Goal: Information Seeking & Learning: Learn about a topic

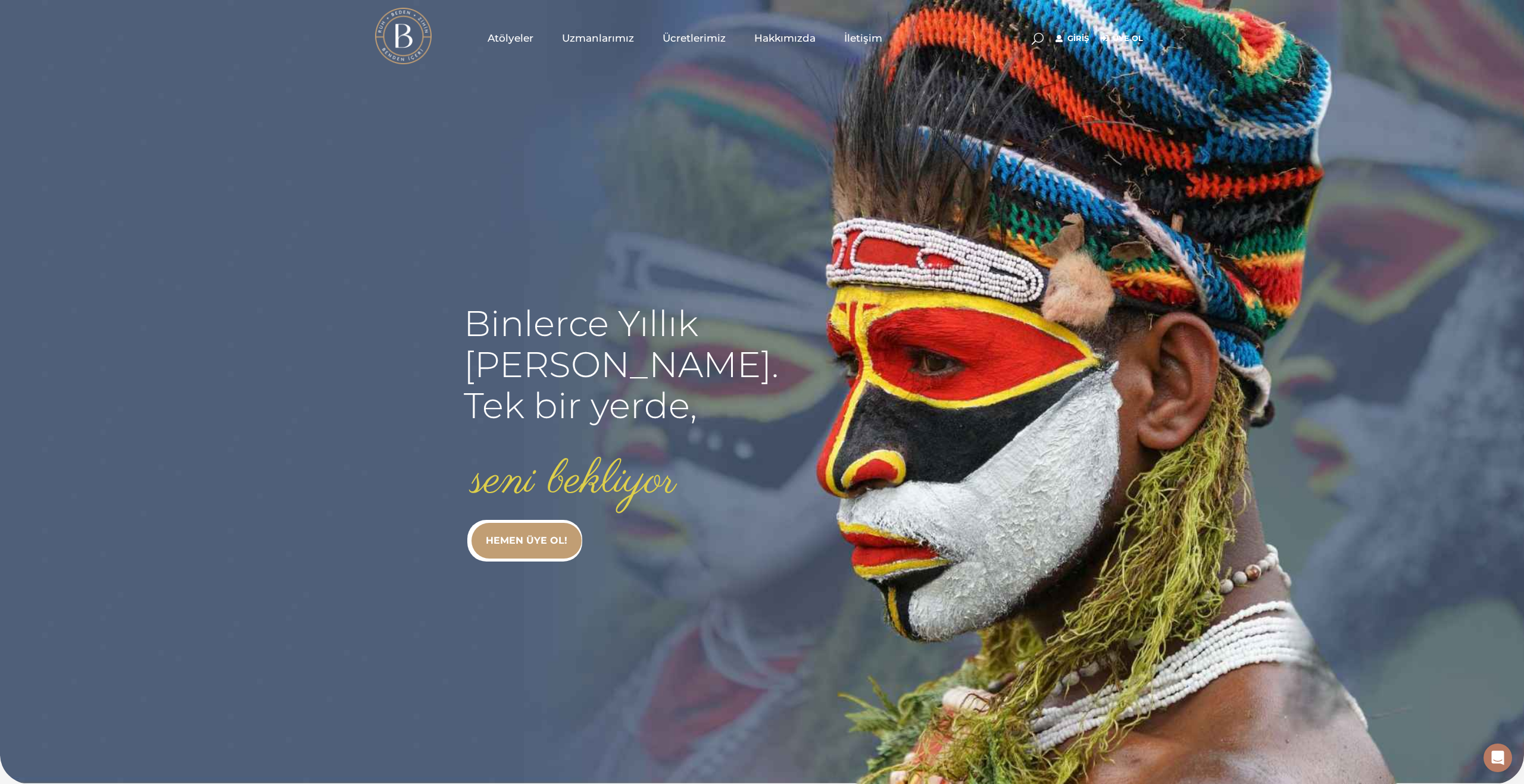
click at [1080, 40] on link "Giriş" at bounding box center [1072, 39] width 33 height 15
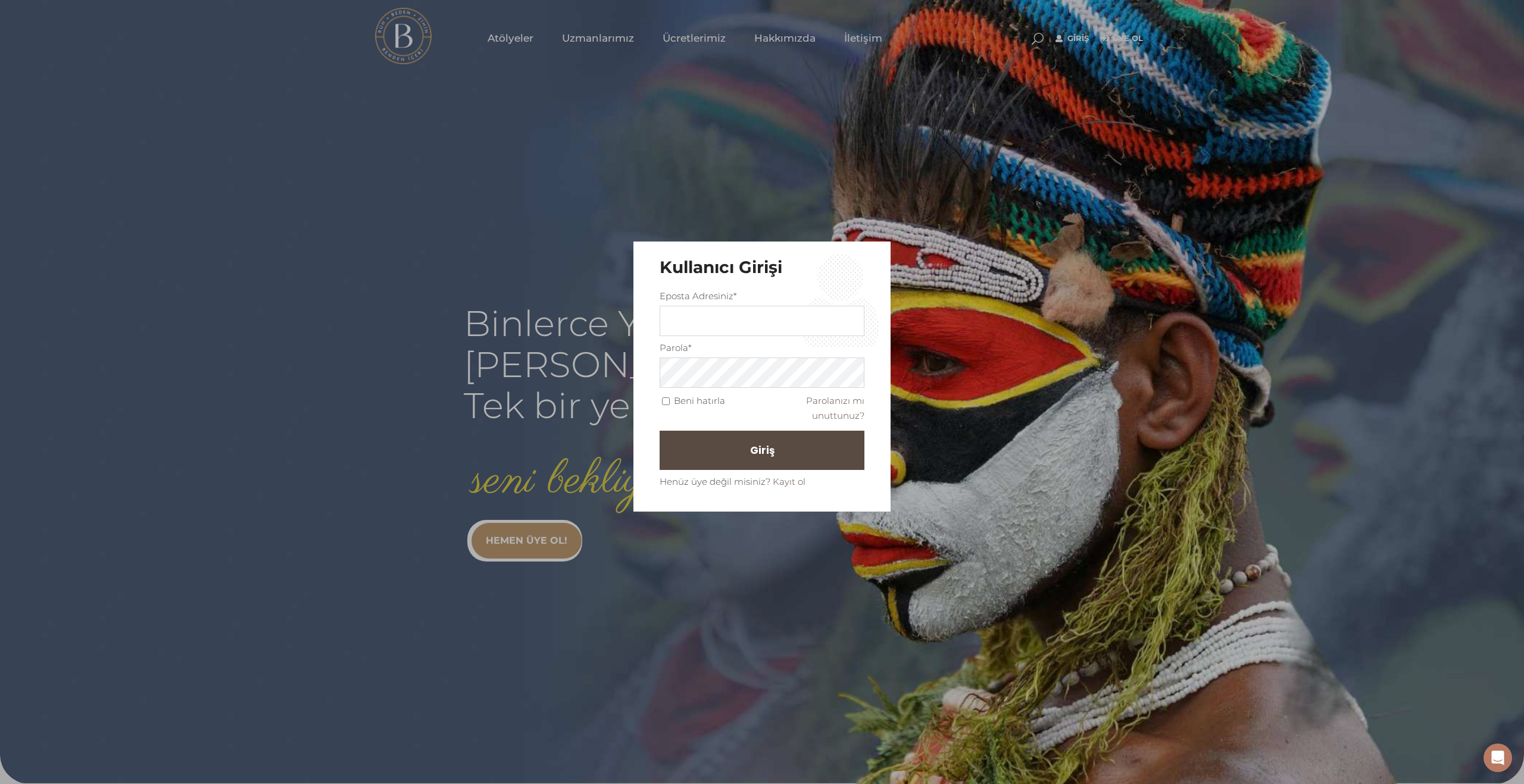
click at [1082, 35] on div "Kullanıcı Girişi Eposta Adresiniz* Parola* Beni hatırla Parolanızı mı unuttunuz…" at bounding box center [762, 392] width 1524 height 784
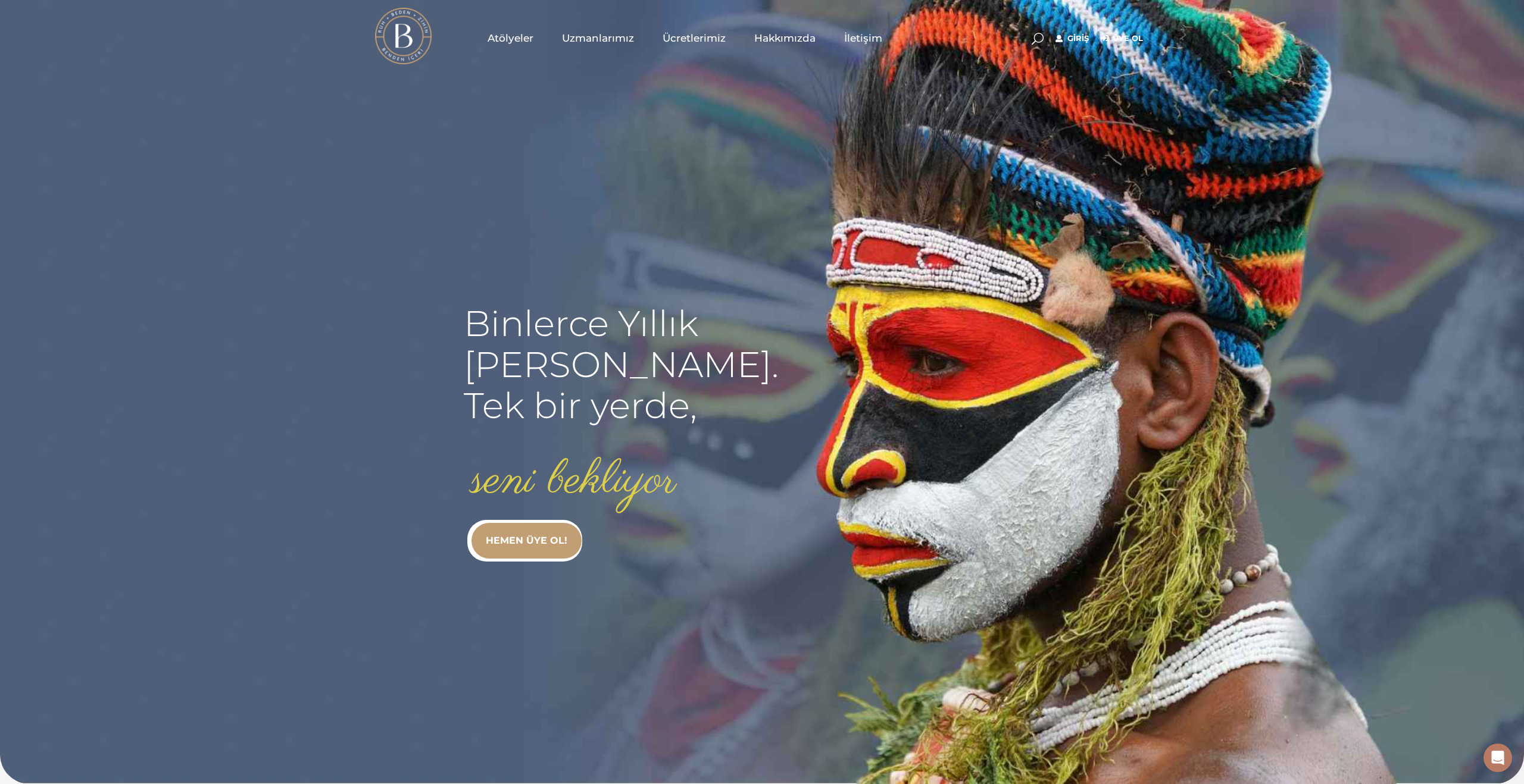
click at [1082, 35] on link "Giriş" at bounding box center [1072, 39] width 33 height 15
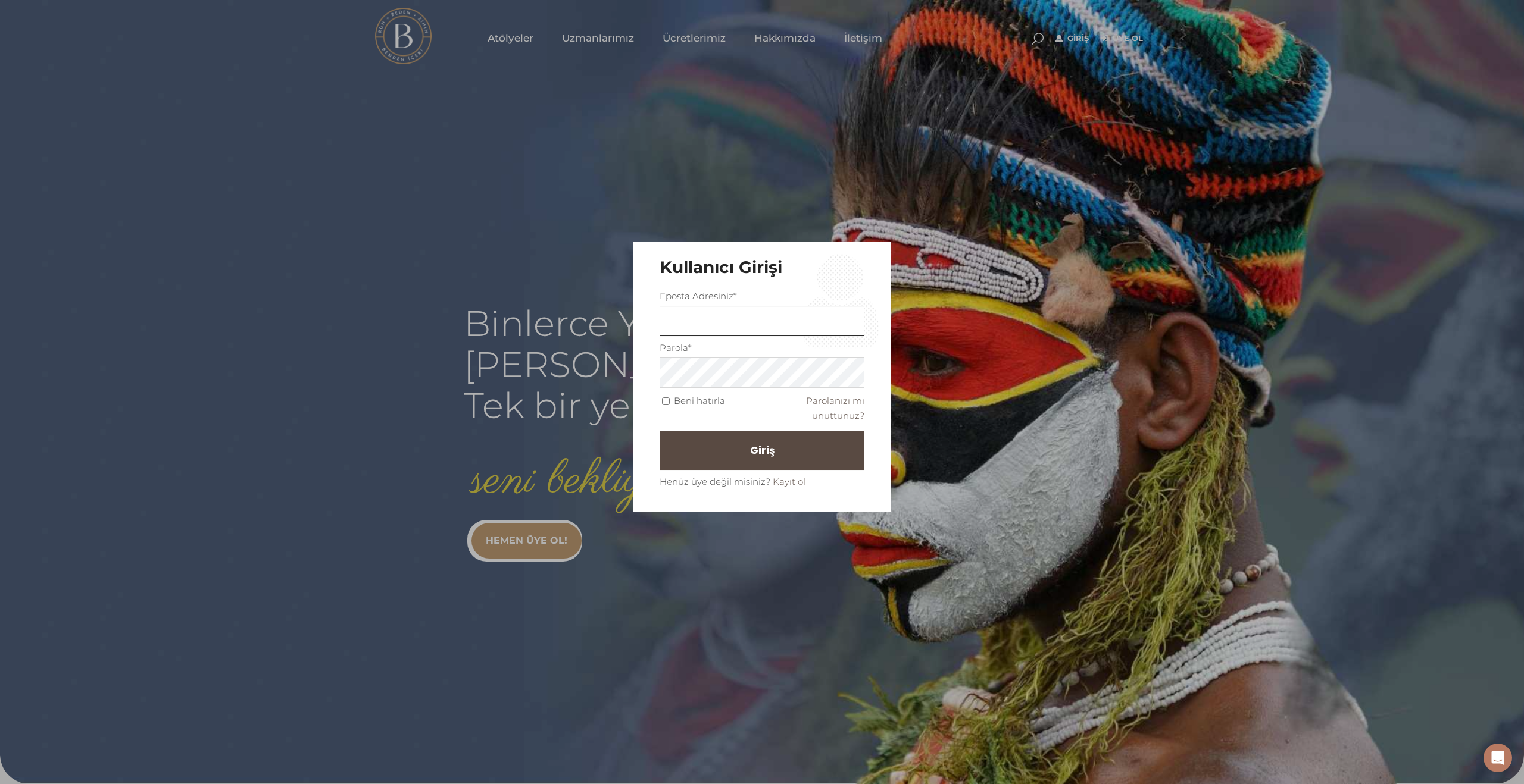
click at [800, 316] on input "text" at bounding box center [762, 320] width 205 height 30
type input "Karan18sema@gmail.com"
click at [766, 461] on button "Giriş" at bounding box center [762, 451] width 205 height 39
click at [764, 452] on span "Giriş" at bounding box center [767, 451] width 25 height 20
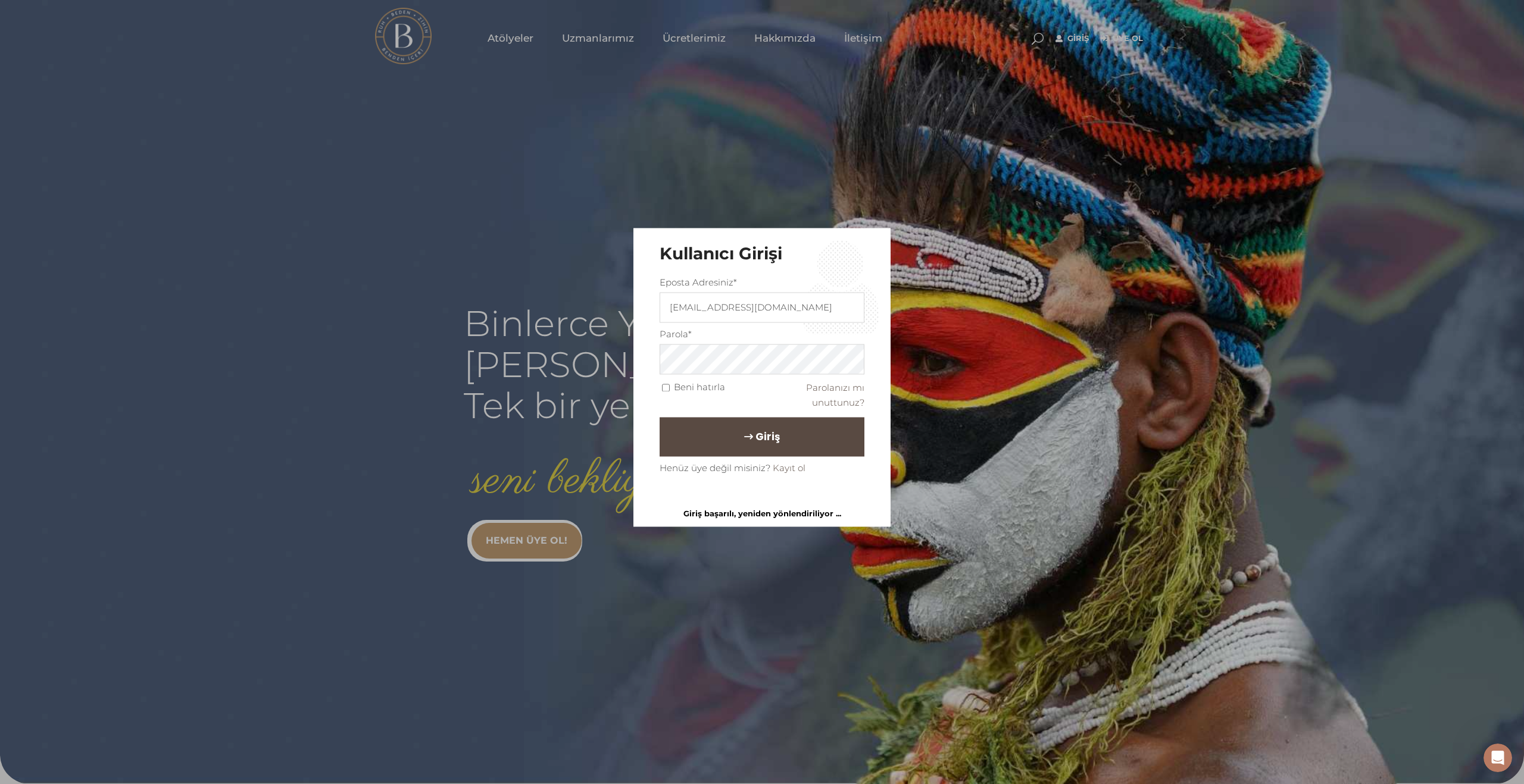
click at [763, 443] on span "Giriş" at bounding box center [767, 437] width 25 height 20
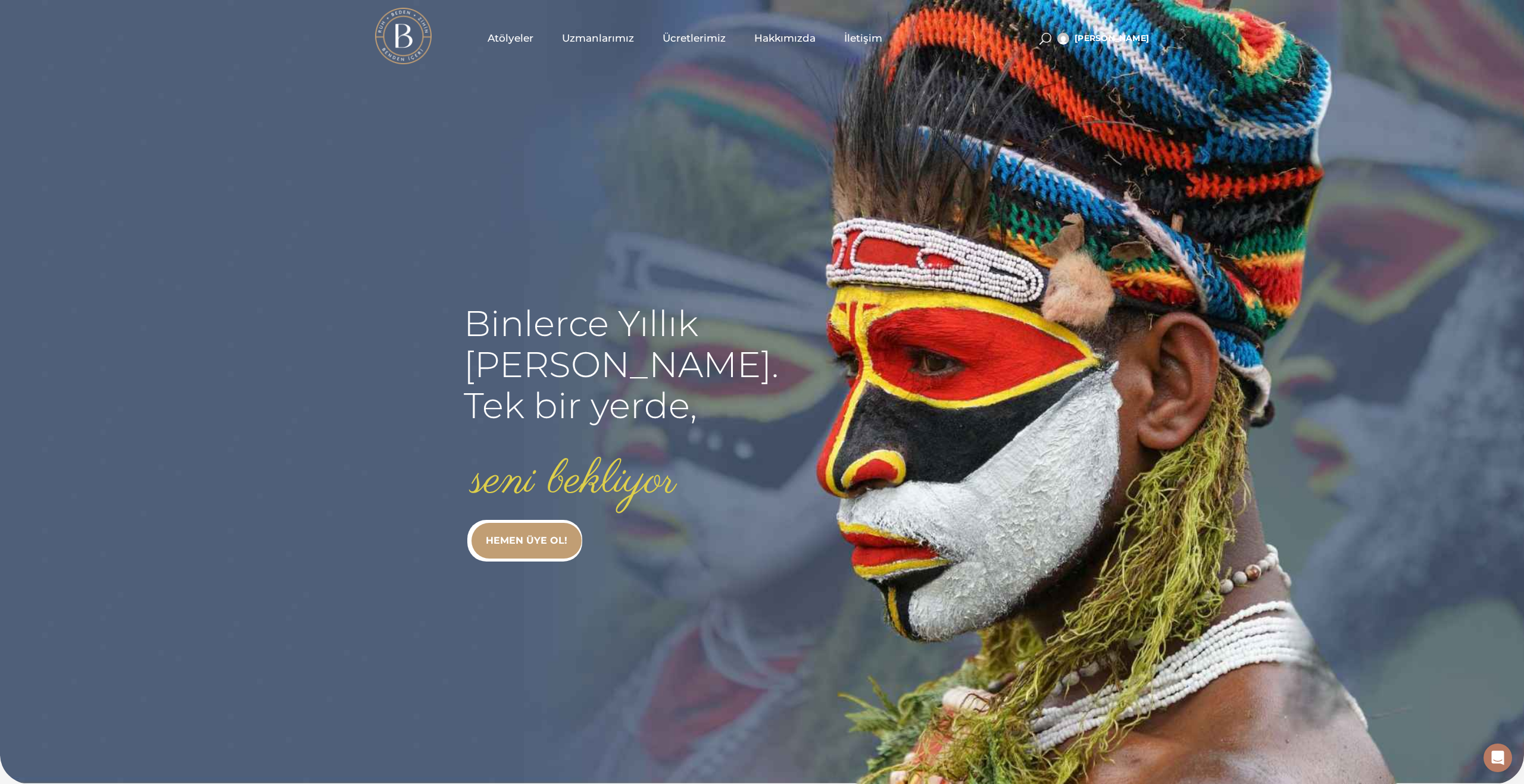
click at [512, 38] on span "Atölyeler" at bounding box center [510, 39] width 45 height 14
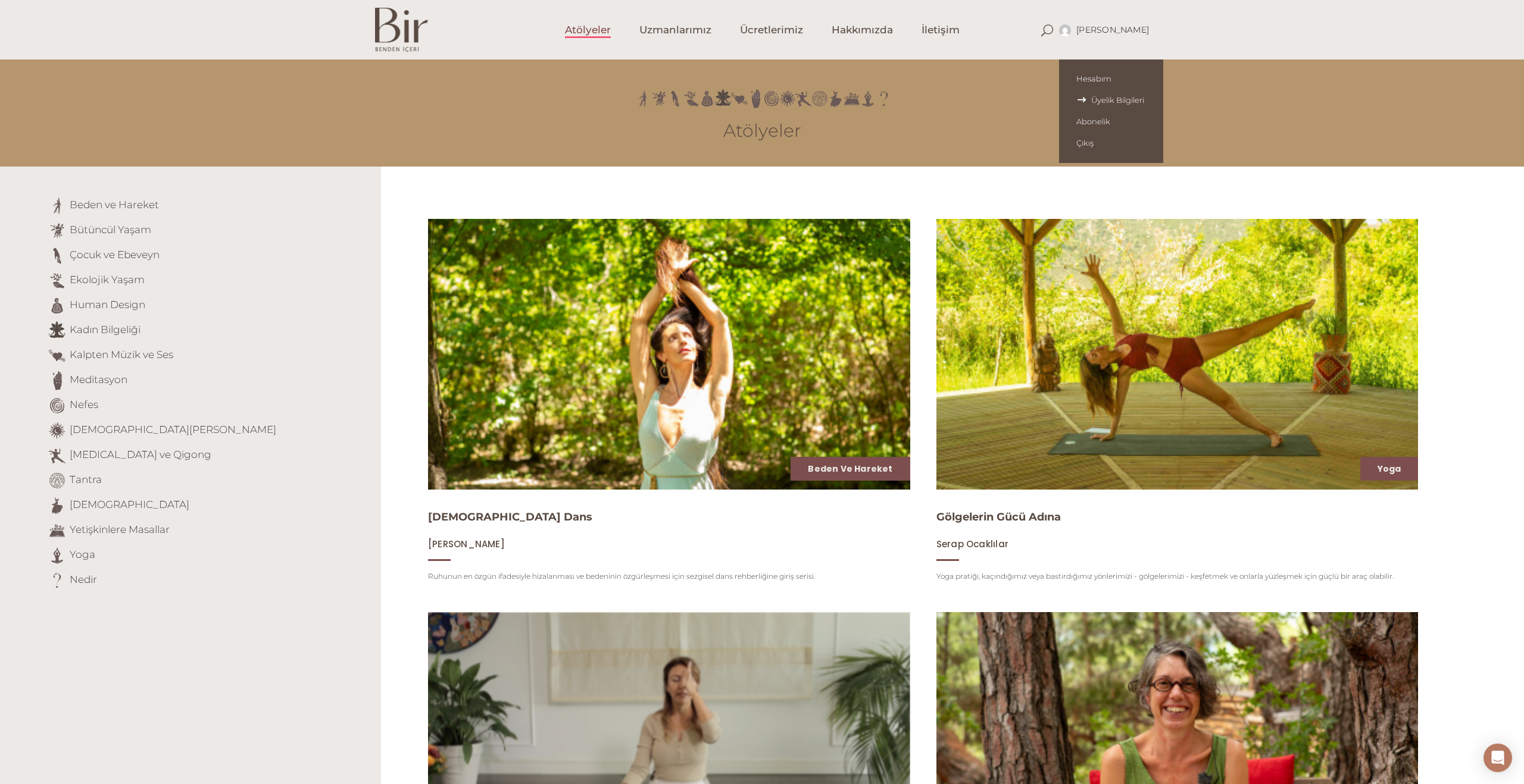
click at [1117, 101] on span "Üyelik Bilgileri" at bounding box center [1111, 100] width 69 height 9
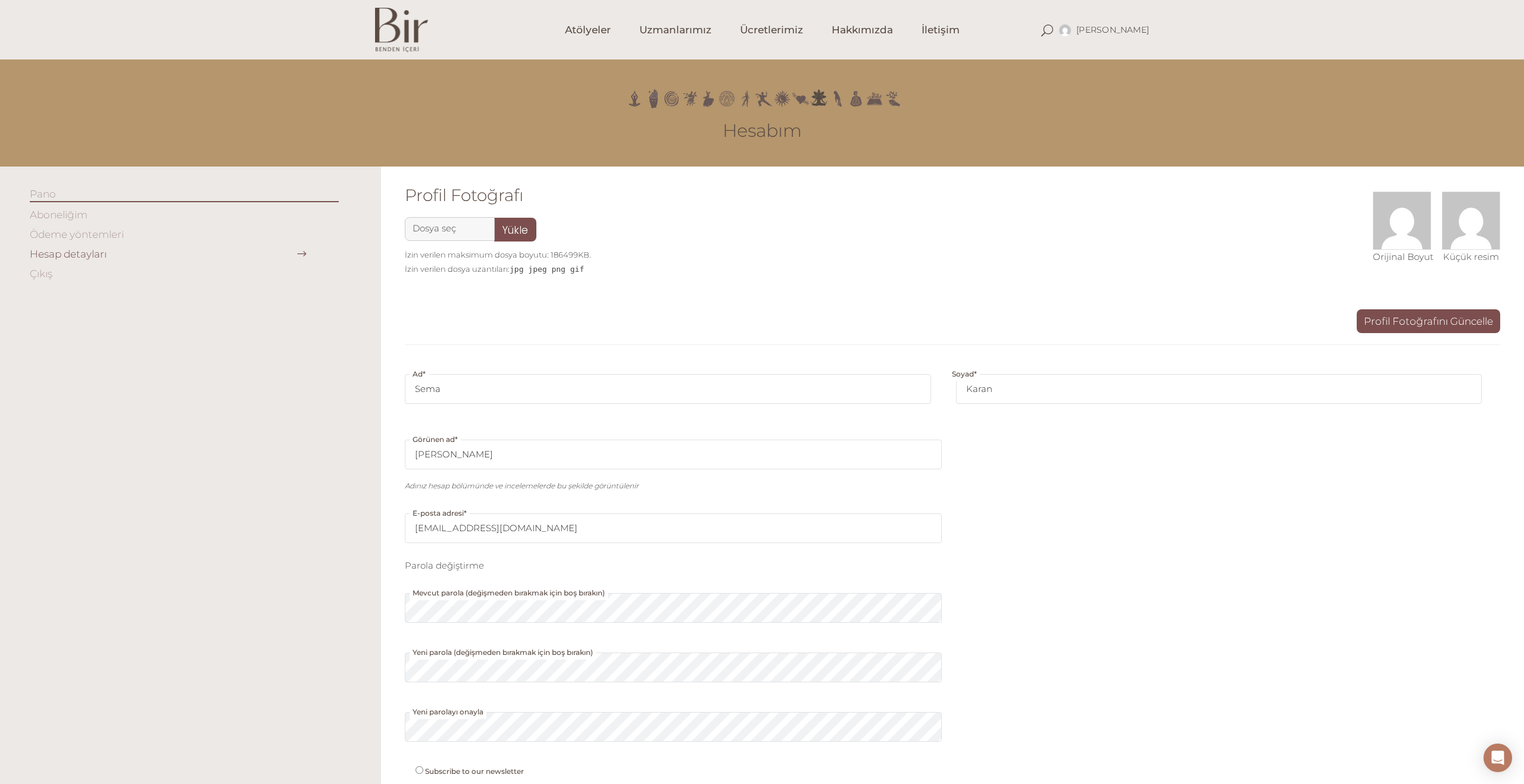
scroll to position [1, 0]
click at [49, 257] on link "Hesap detayları" at bounding box center [69, 253] width 77 height 12
drag, startPoint x: 64, startPoint y: 253, endPoint x: 77, endPoint y: 236, distance: 21.4
click at [64, 253] on link "Hesap detayları" at bounding box center [69, 253] width 77 height 12
click at [78, 234] on link "Ödeme yöntemleri" at bounding box center [77, 233] width 94 height 12
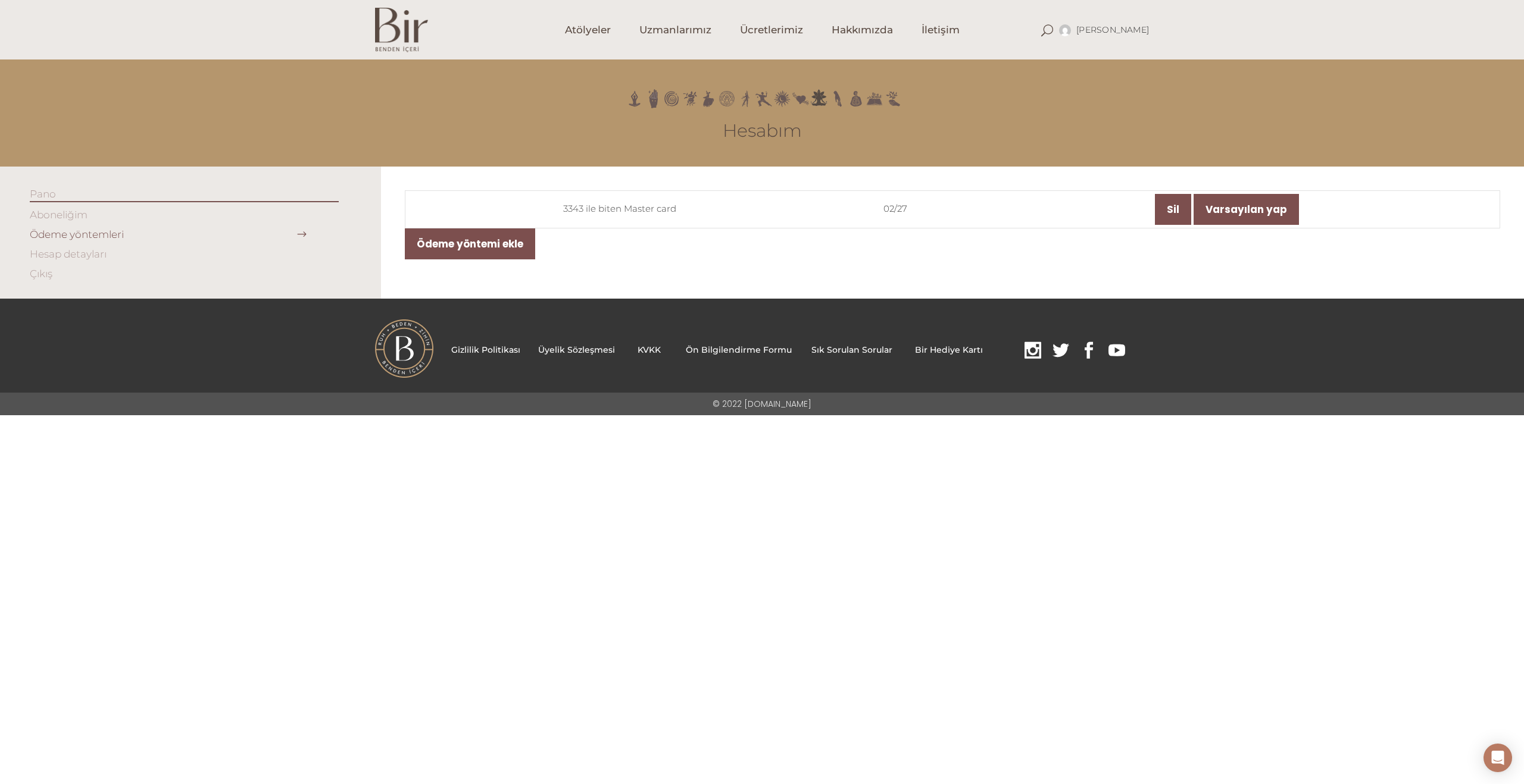
click at [72, 216] on link "Aboneliğim" at bounding box center [59, 214] width 58 height 12
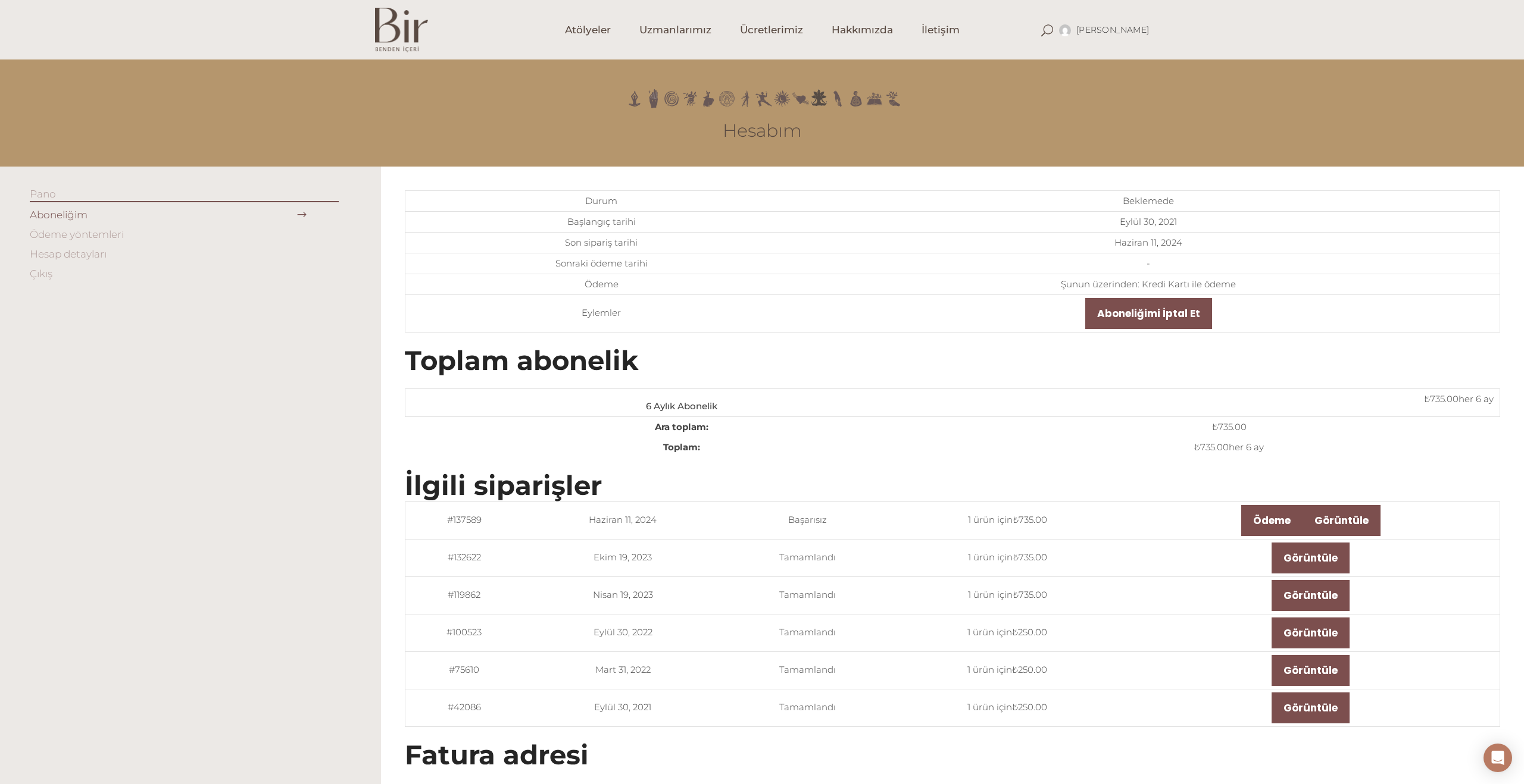
click at [105, 236] on link "Ödeme yöntemleri" at bounding box center [77, 234] width 94 height 12
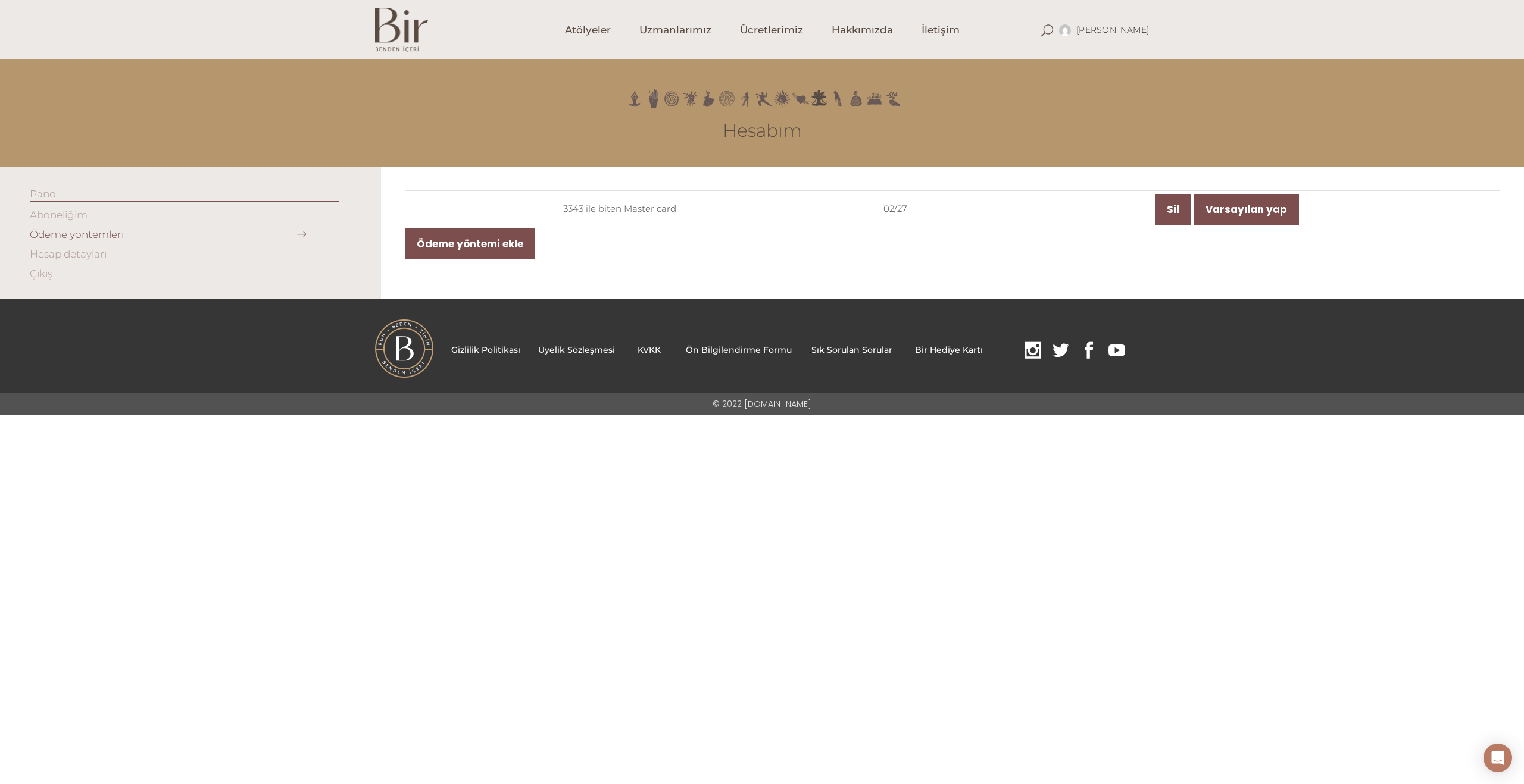
click at [89, 210] on li "Aboneliğim" at bounding box center [184, 215] width 309 height 14
click at [85, 212] on link "Aboneliğim" at bounding box center [59, 214] width 58 height 12
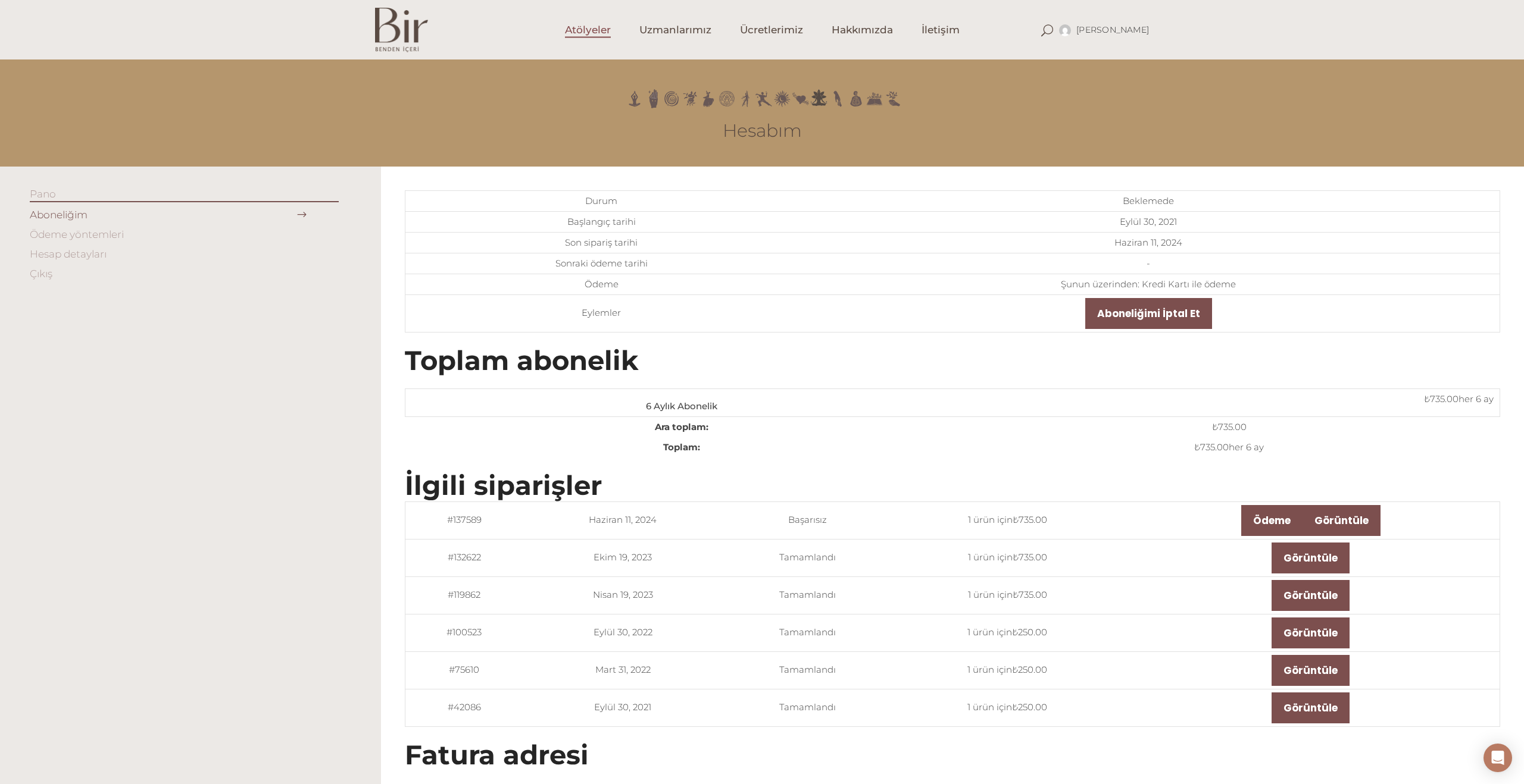
click at [593, 31] on span "Atölyeler" at bounding box center [587, 30] width 45 height 14
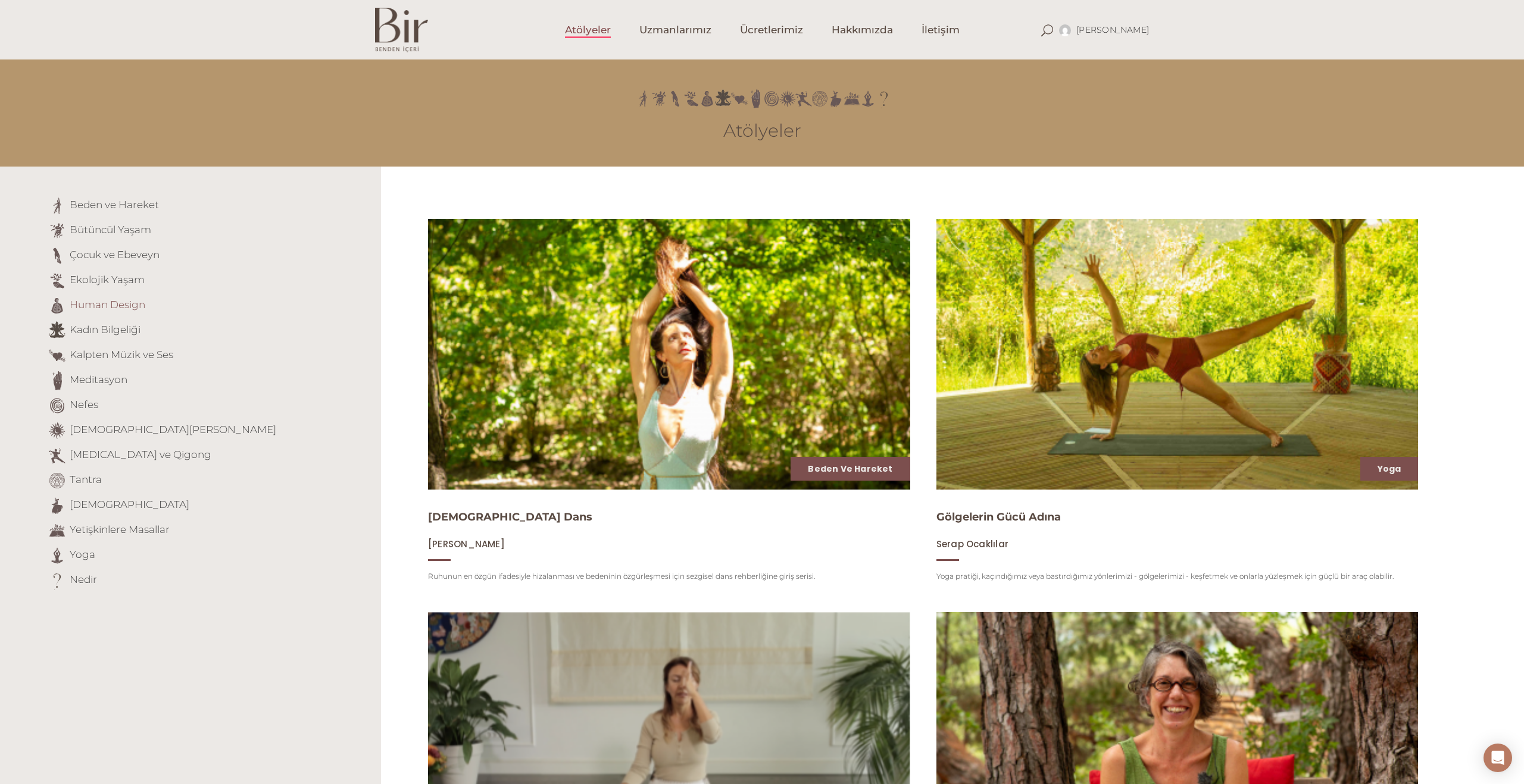
click at [128, 303] on link "Human Design" at bounding box center [107, 304] width 76 height 12
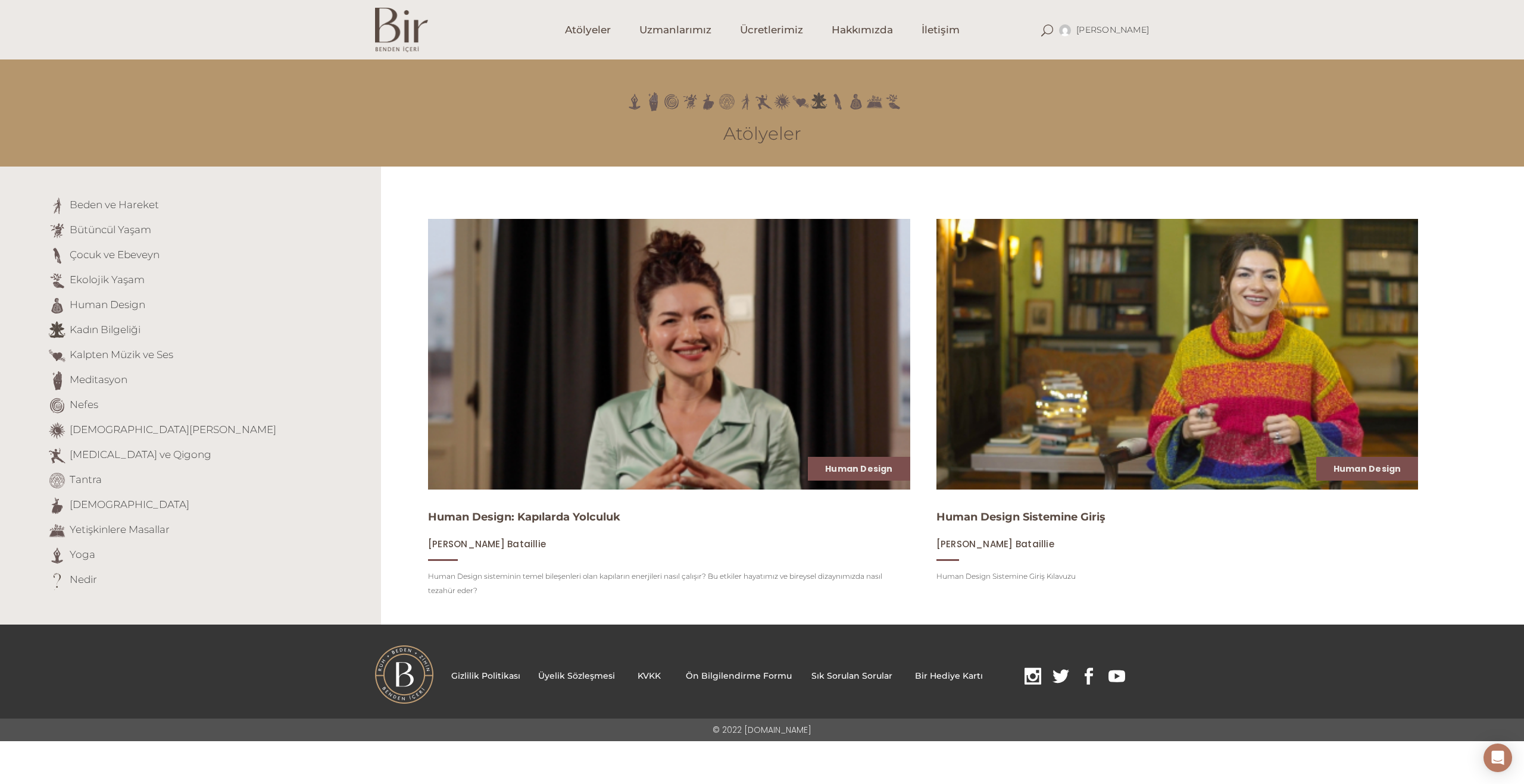
click at [494, 331] on img at bounding box center [669, 354] width 496 height 279
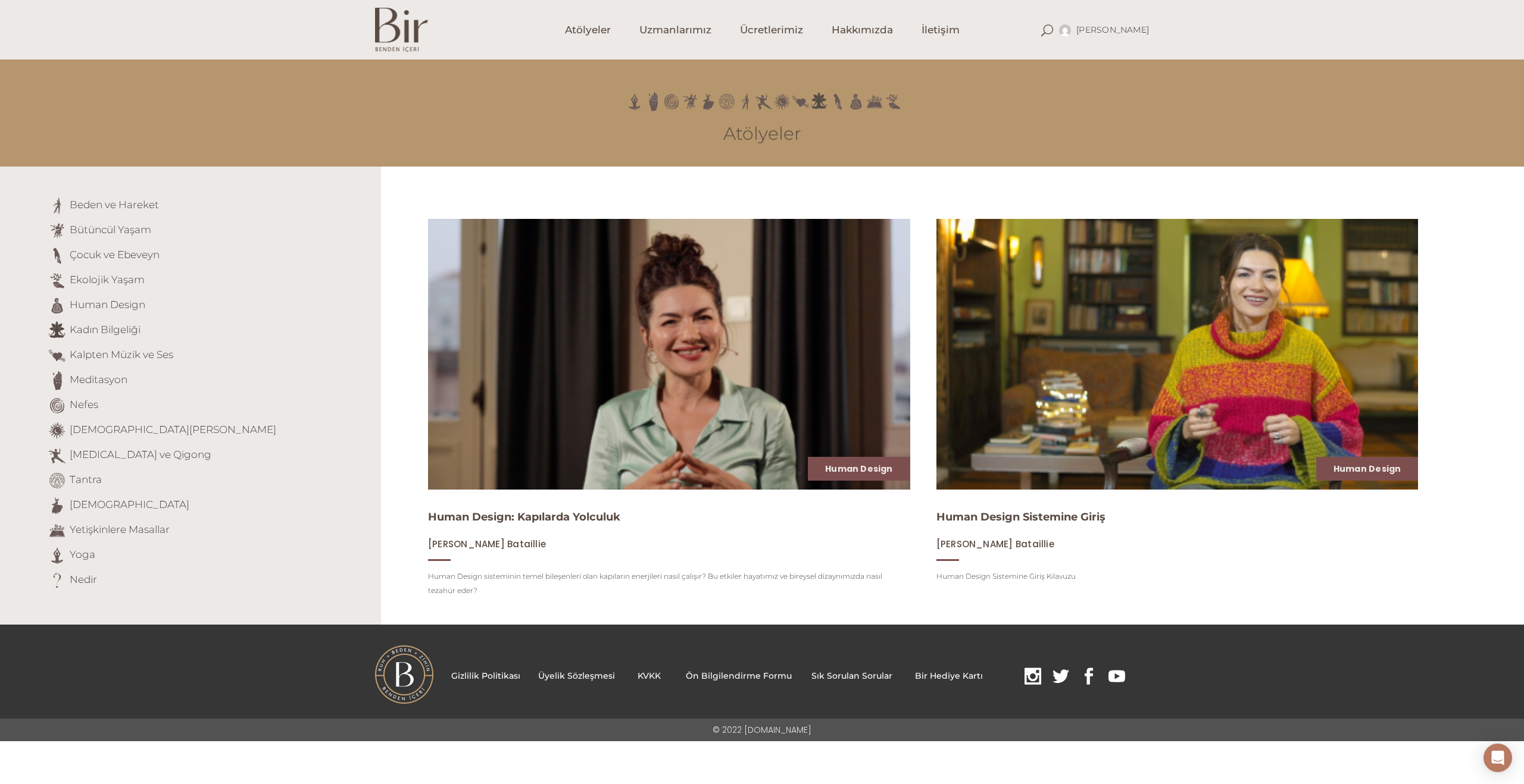
click at [391, 26] on img at bounding box center [401, 30] width 53 height 45
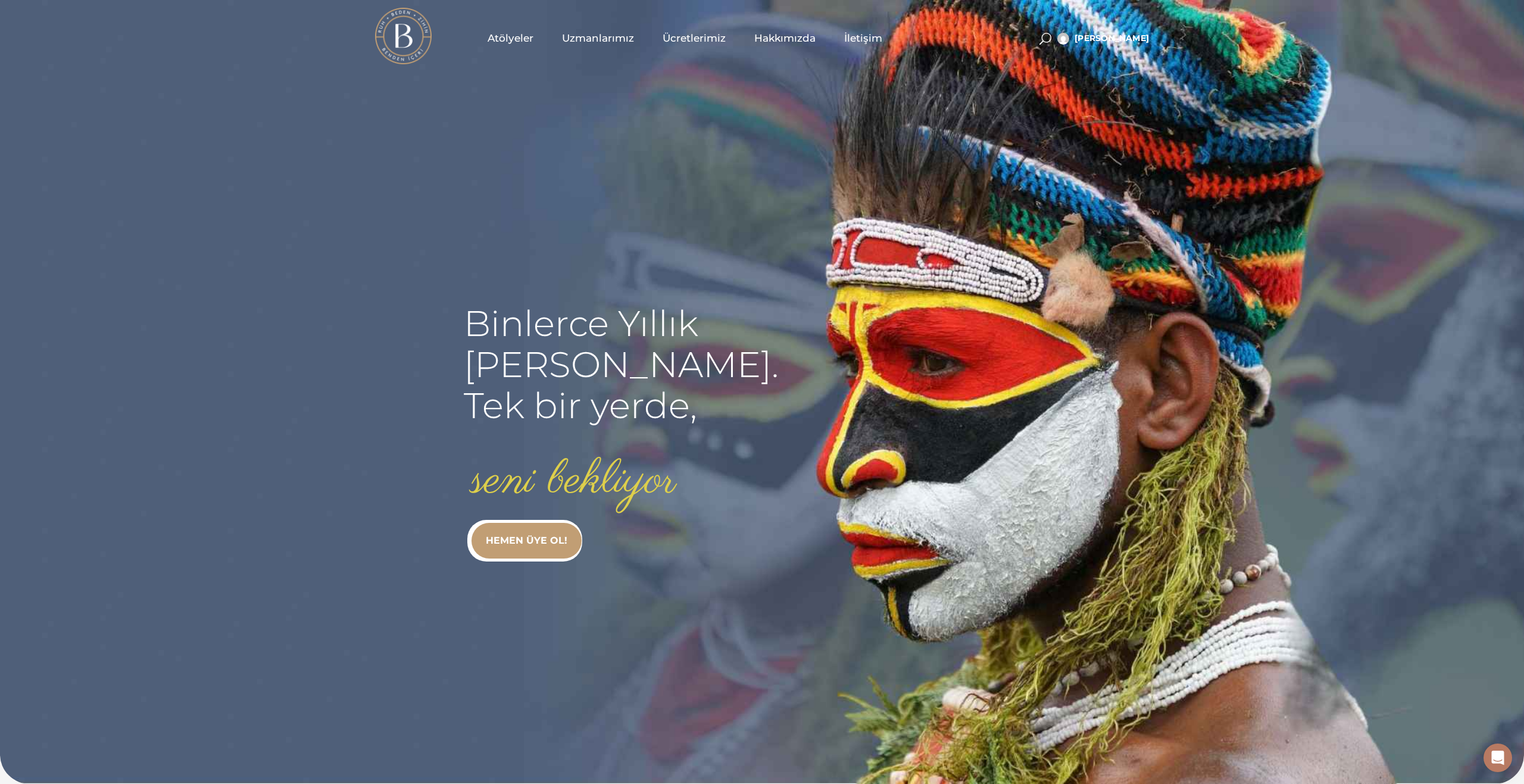
click at [520, 39] on span "Atölyeler" at bounding box center [510, 39] width 45 height 14
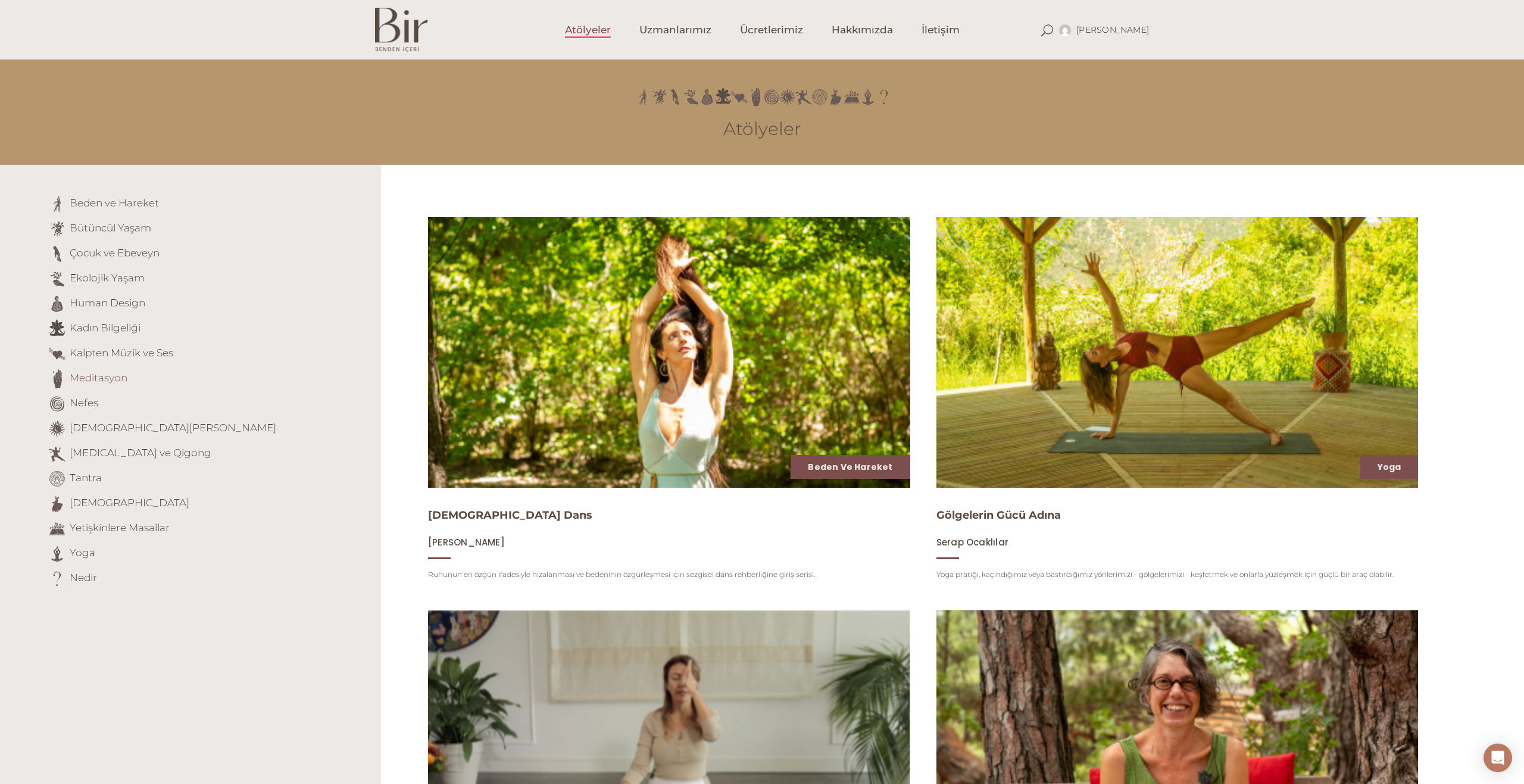
click at [110, 381] on link "Meditasyon" at bounding box center [98, 377] width 58 height 12
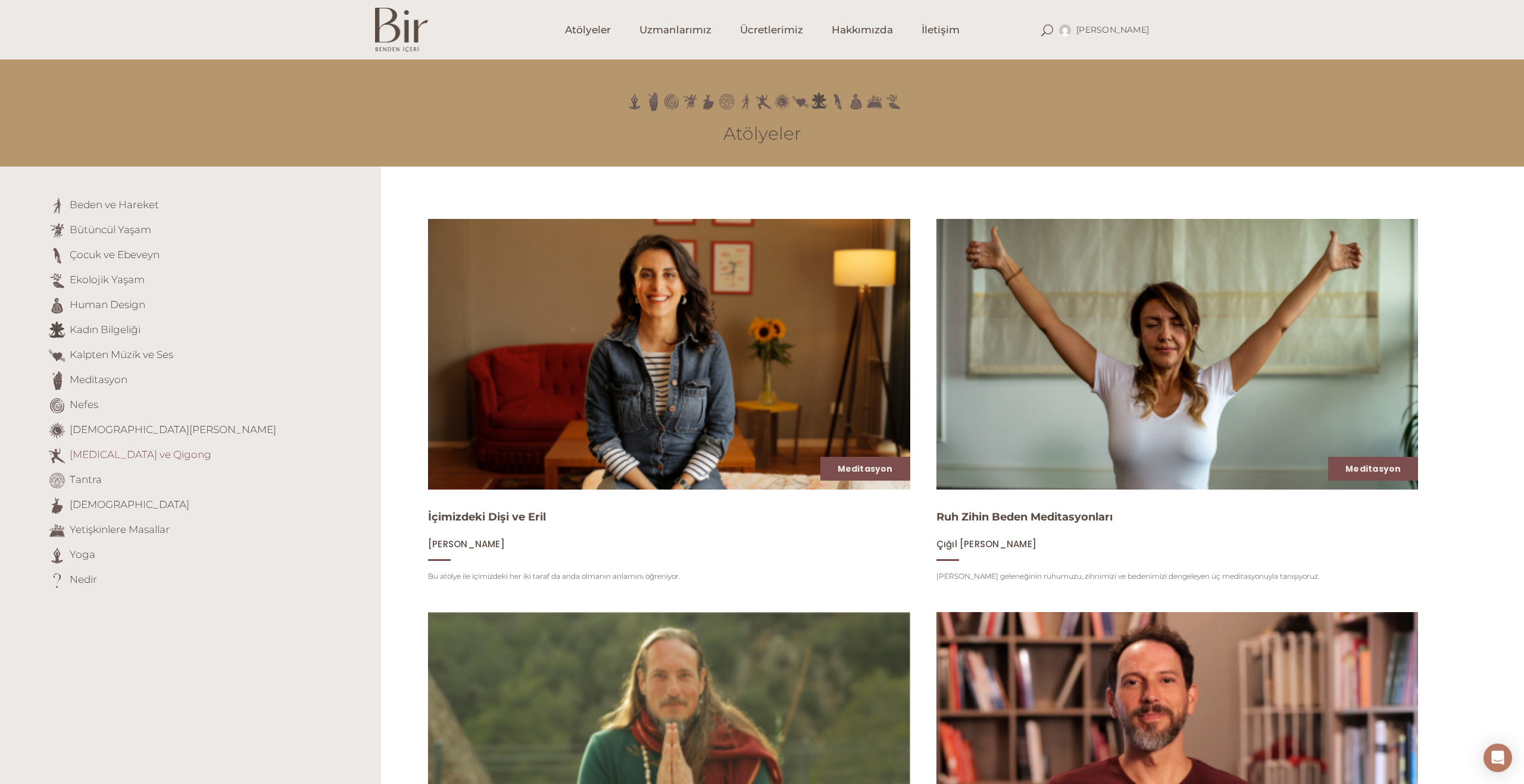
click at [137, 457] on link "[MEDICAL_DATA] ve Qigong" at bounding box center [140, 454] width 142 height 12
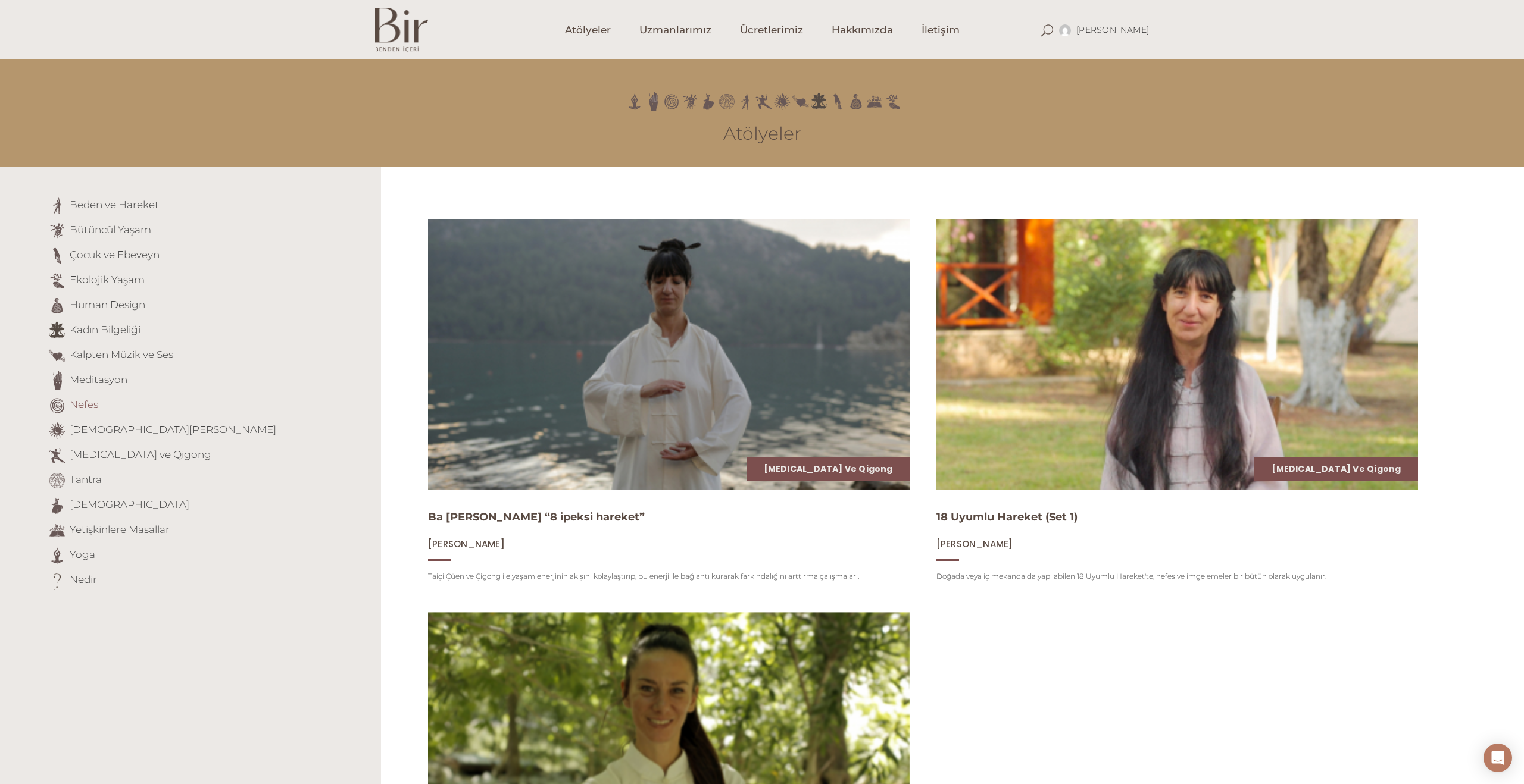
click at [77, 402] on link "Nefes" at bounding box center [83, 404] width 29 height 12
click at [108, 434] on link "[DEMOGRAPHIC_DATA][PERSON_NAME]" at bounding box center [173, 429] width 206 height 12
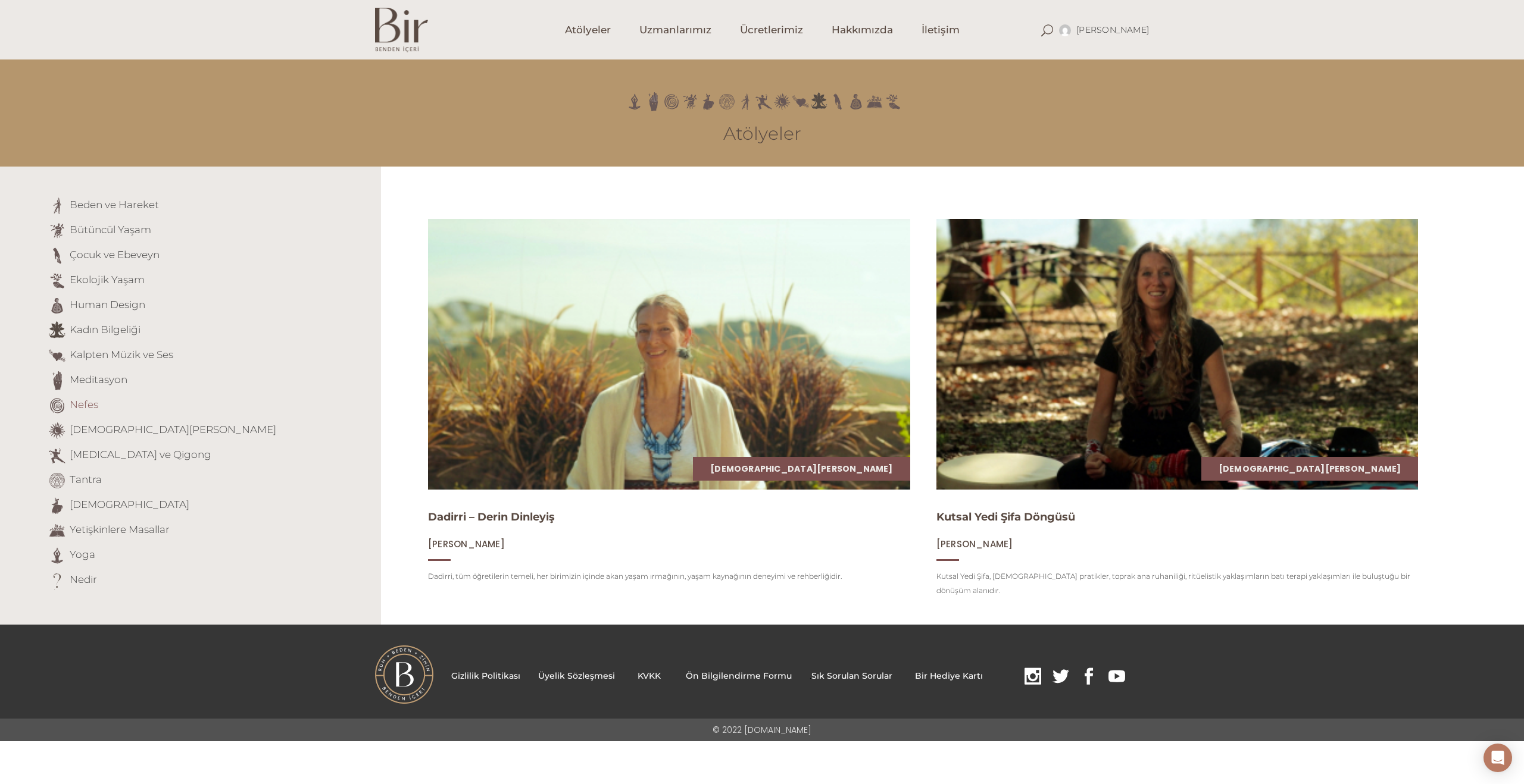
click at [89, 404] on link "Nefes" at bounding box center [83, 404] width 29 height 12
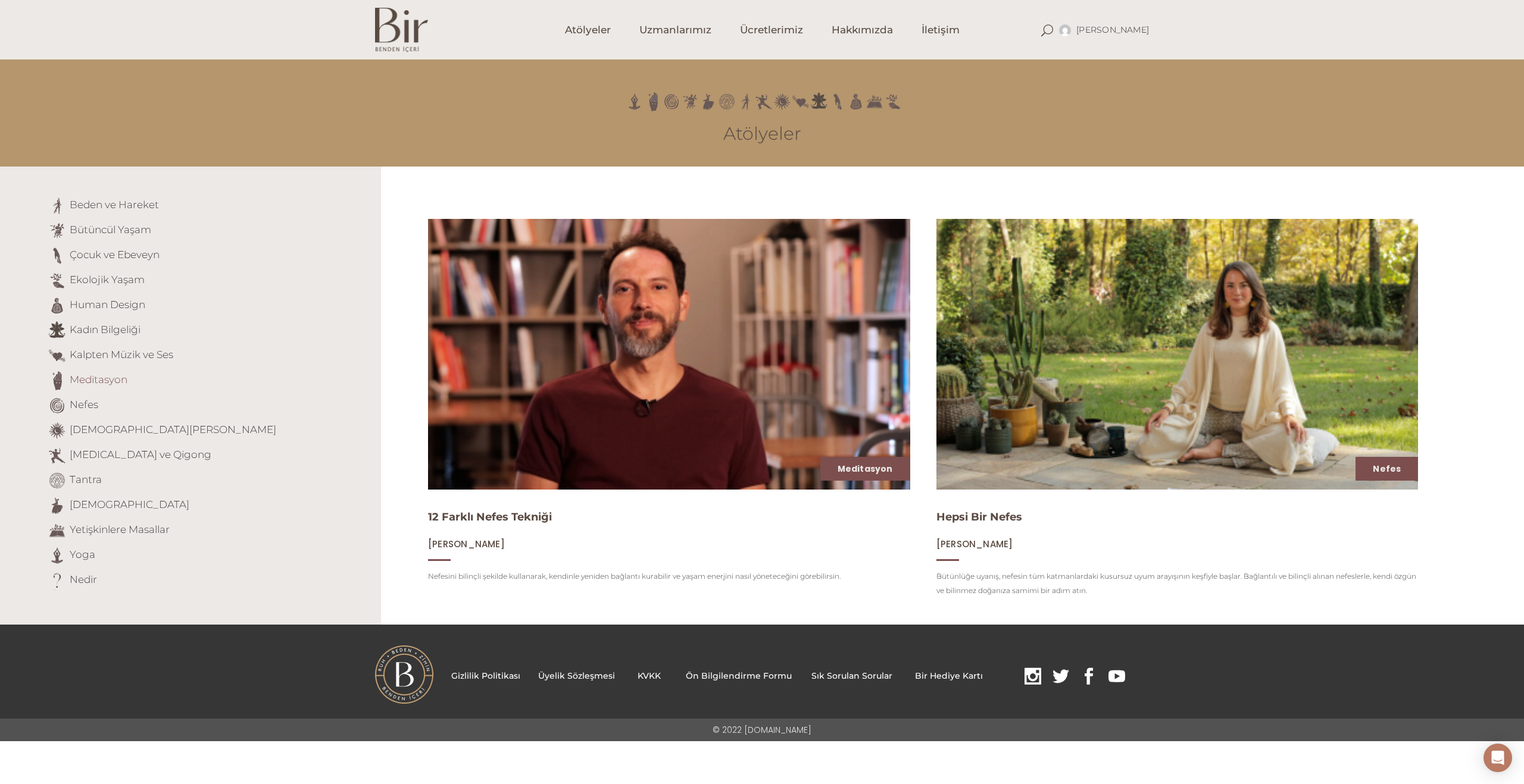
click at [92, 380] on link "Meditasyon" at bounding box center [98, 379] width 58 height 12
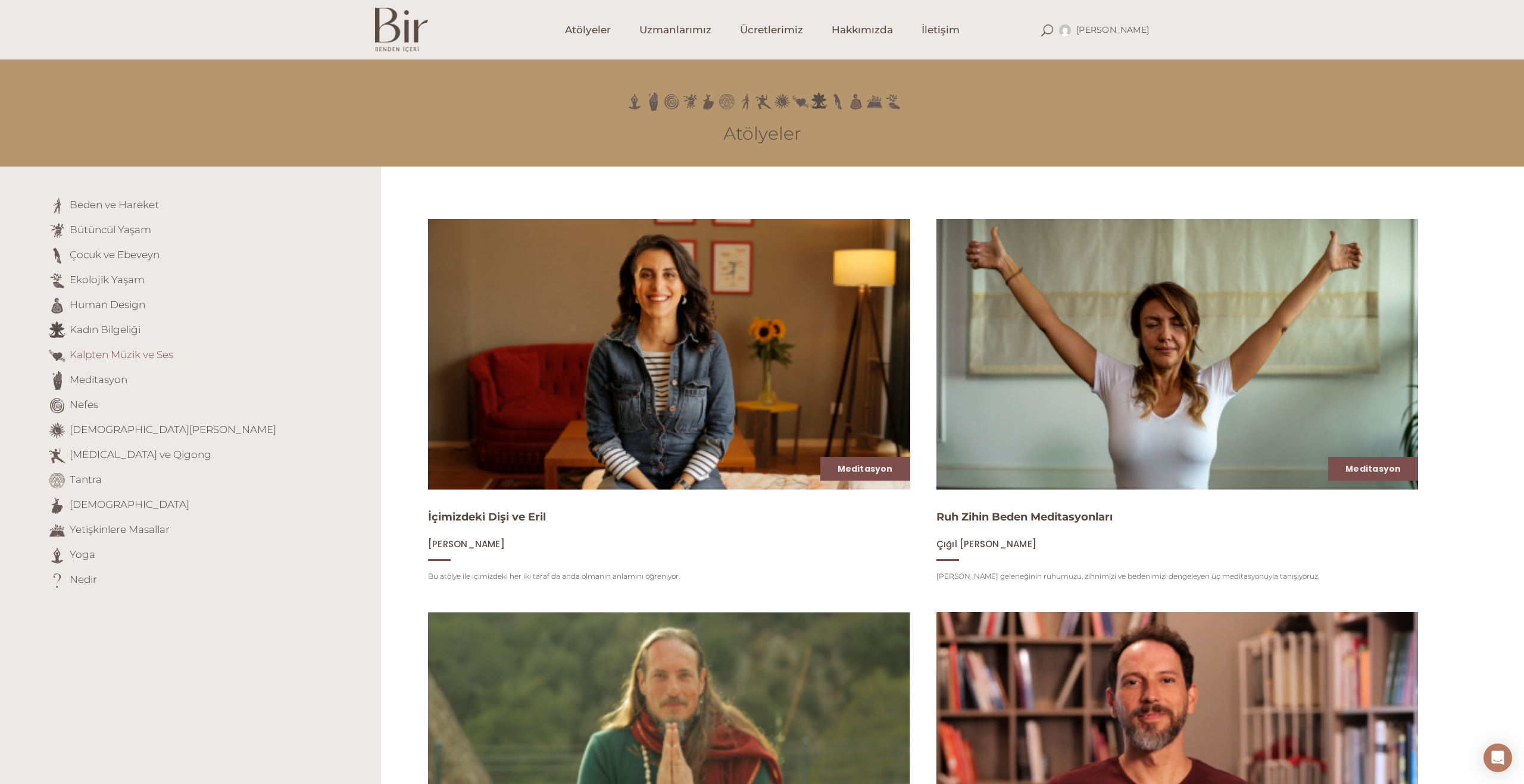
click at [99, 354] on link "Kalpten Müzik ve Ses" at bounding box center [121, 354] width 103 height 12
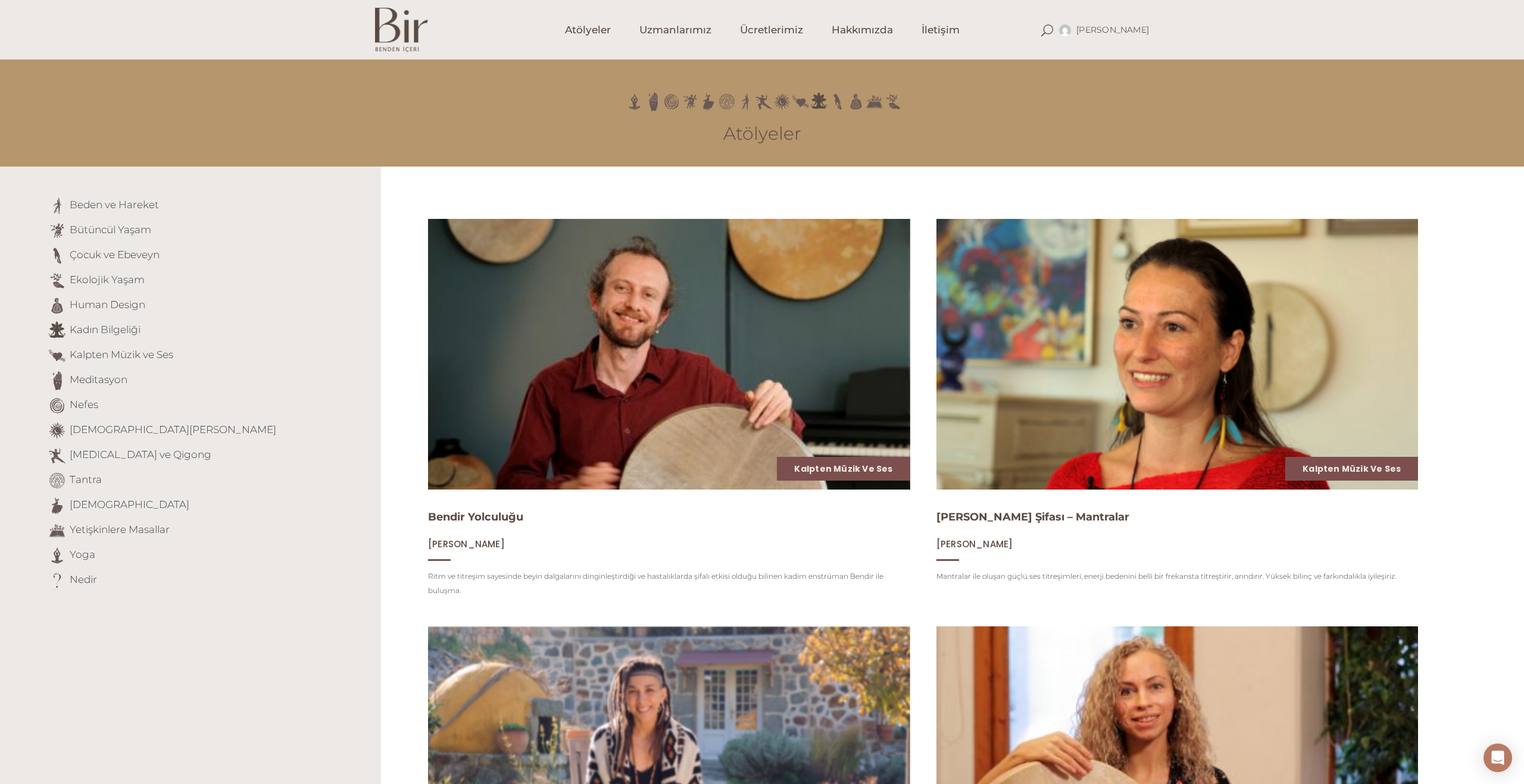
click at [153, 235] on li "Bütüncül Yaşam" at bounding box center [210, 230] width 324 height 19
click at [146, 229] on link "Bütüncül Yaşam" at bounding box center [110, 230] width 82 height 12
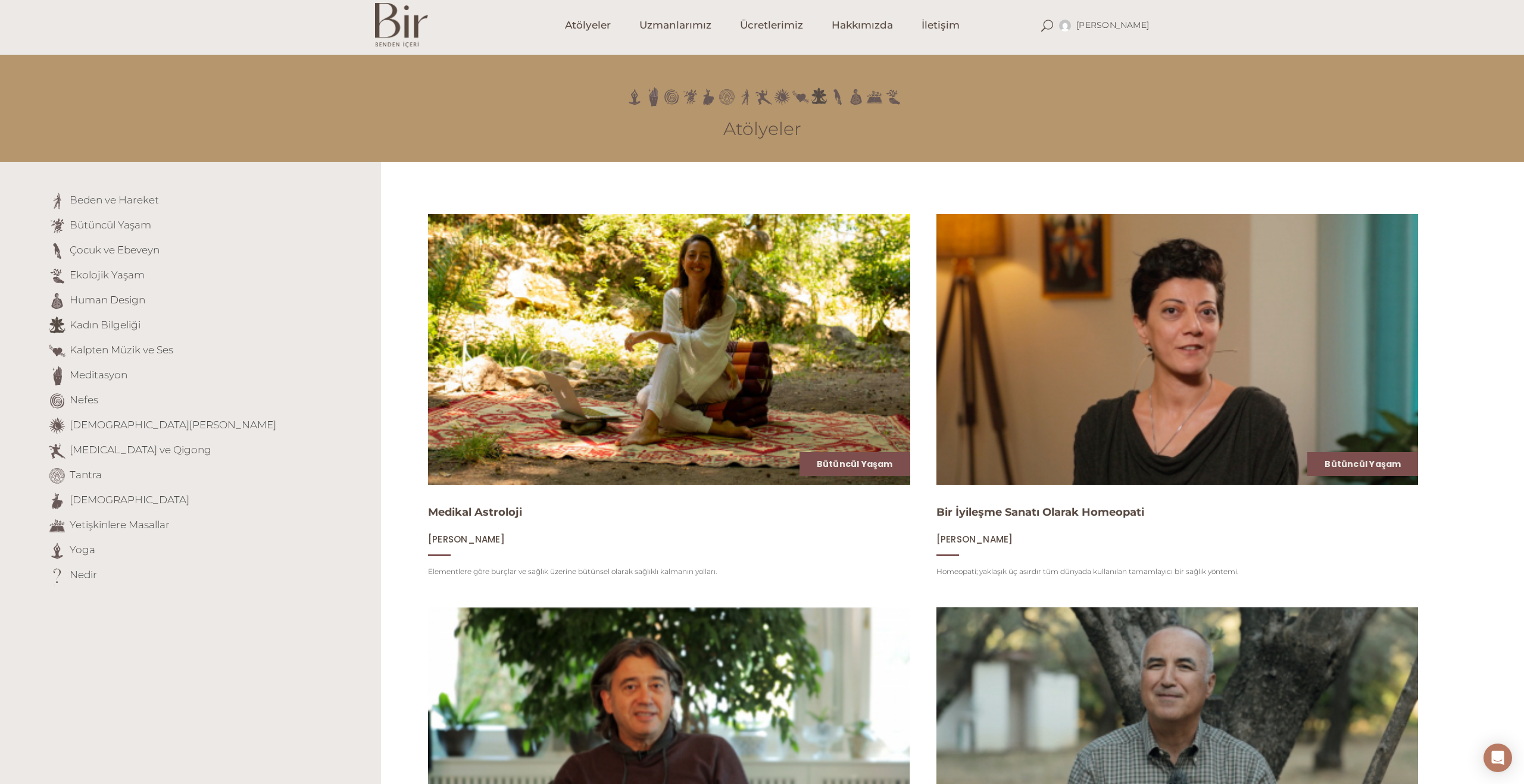
scroll to position [9, 0]
